Goal: Navigation & Orientation: Find specific page/section

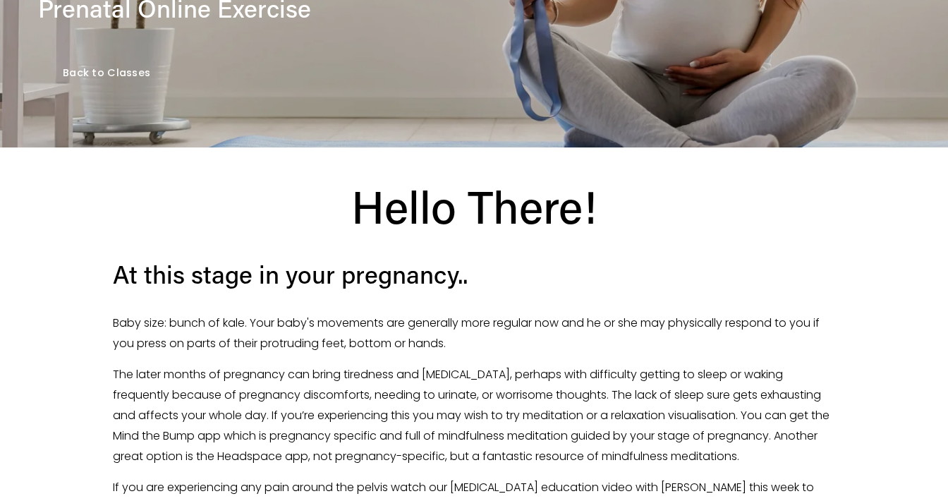
scroll to position [346, 0]
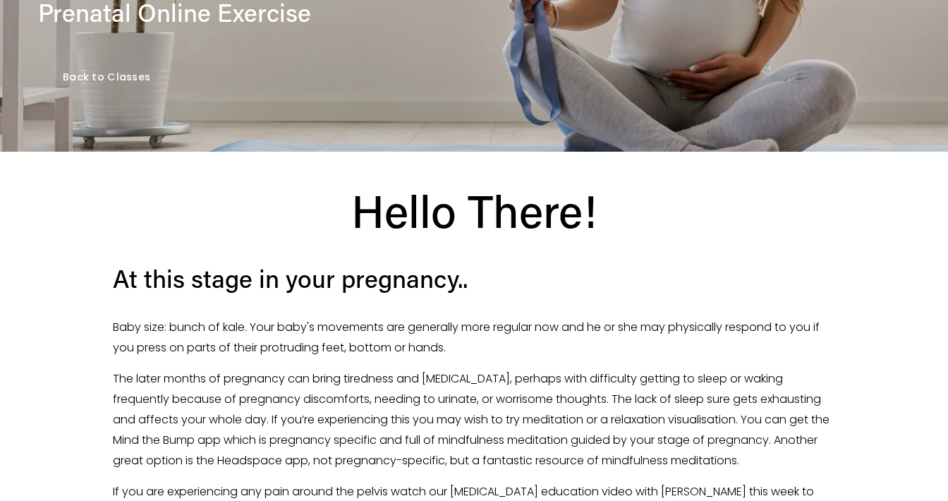
click at [128, 82] on link "Back to Classes" at bounding box center [107, 77] width 138 height 49
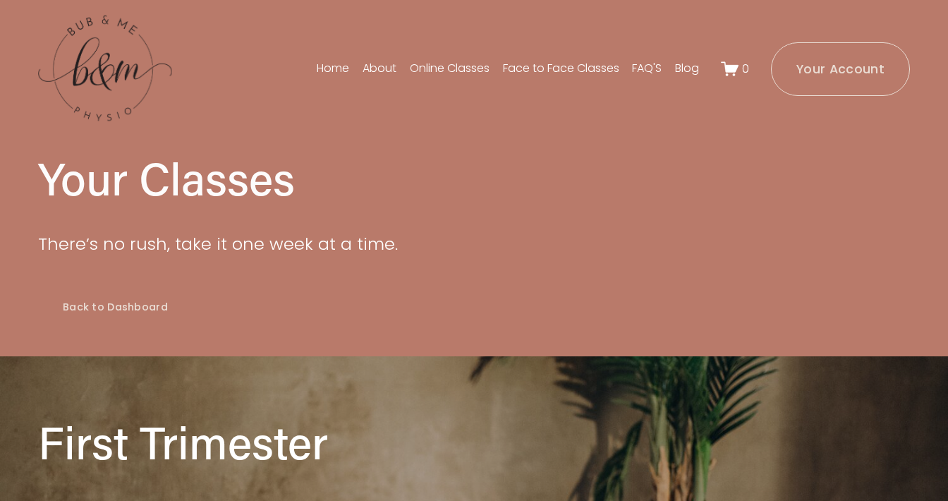
click at [111, 306] on link "Back to Dashboard" at bounding box center [115, 307] width 155 height 49
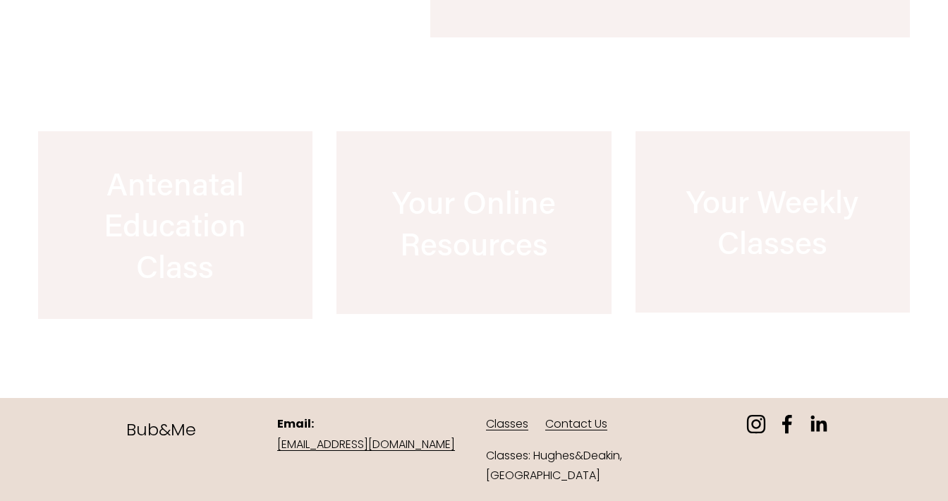
scroll to position [1251, 0]
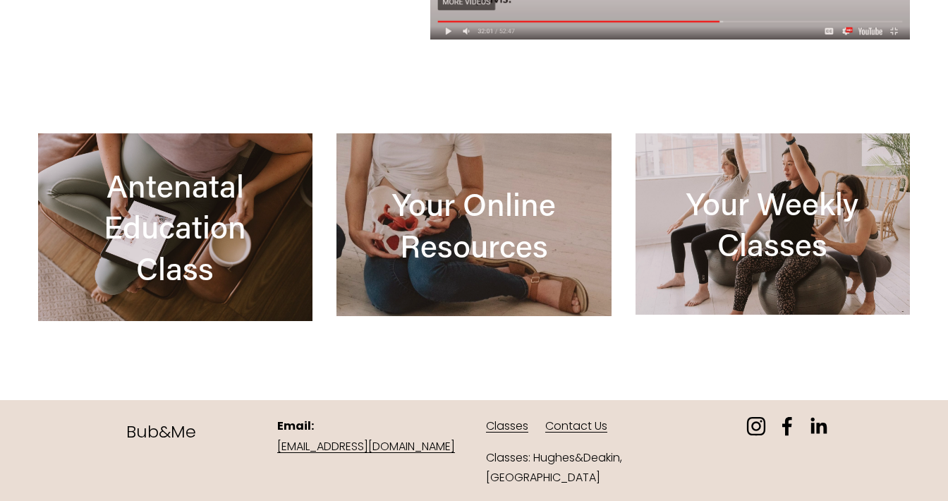
click at [458, 253] on div at bounding box center [474, 224] width 274 height 183
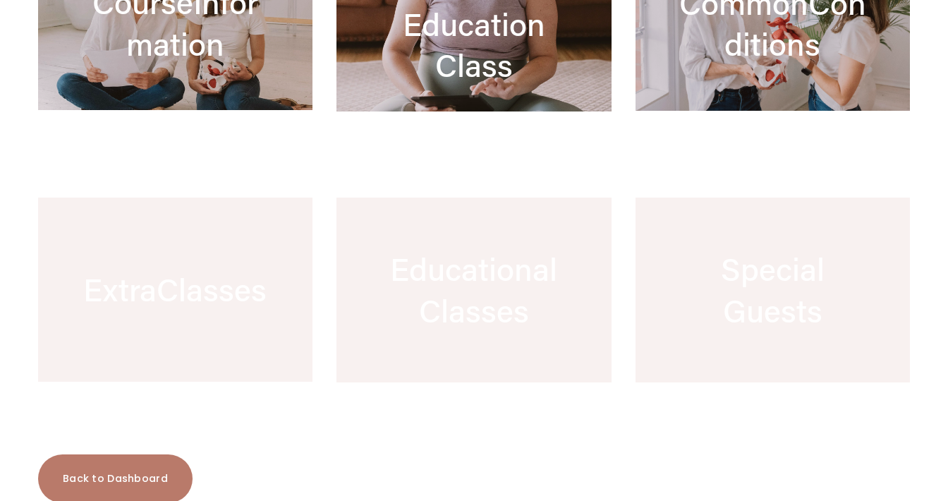
scroll to position [739, 0]
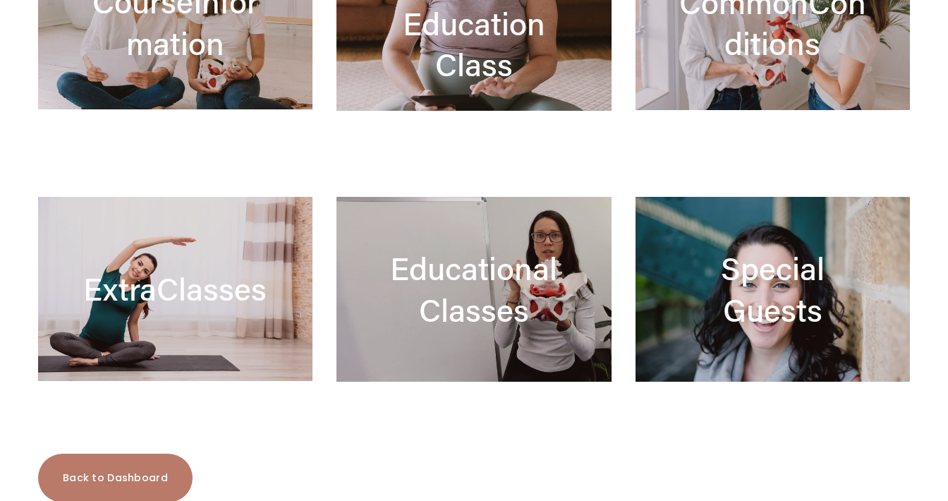
click at [241, 298] on div at bounding box center [175, 289] width 274 height 184
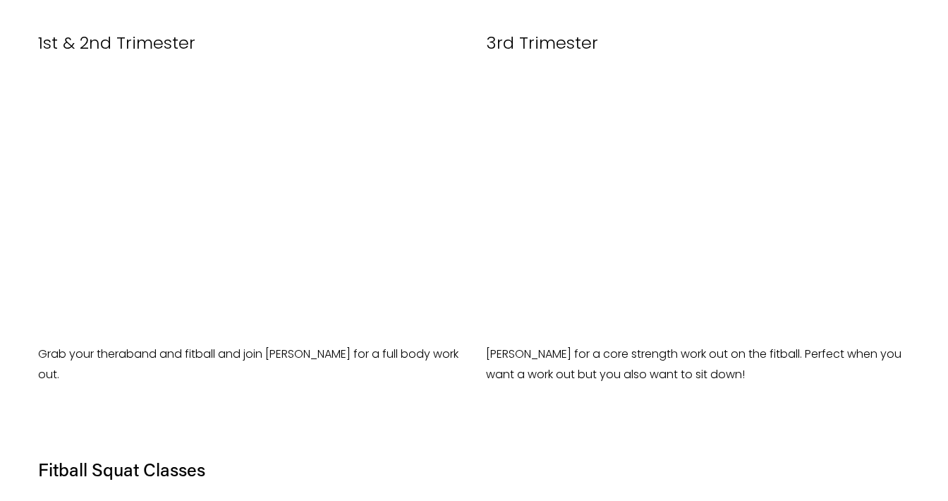
scroll to position [670, 0]
